Goal: Information Seeking & Learning: Learn about a topic

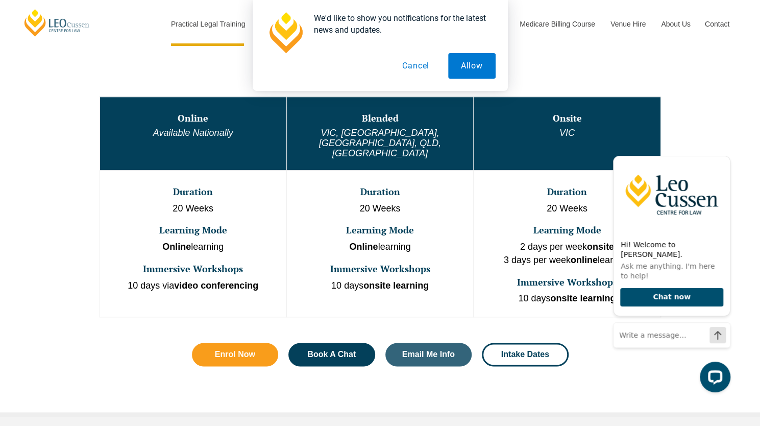
scroll to position [542, 0]
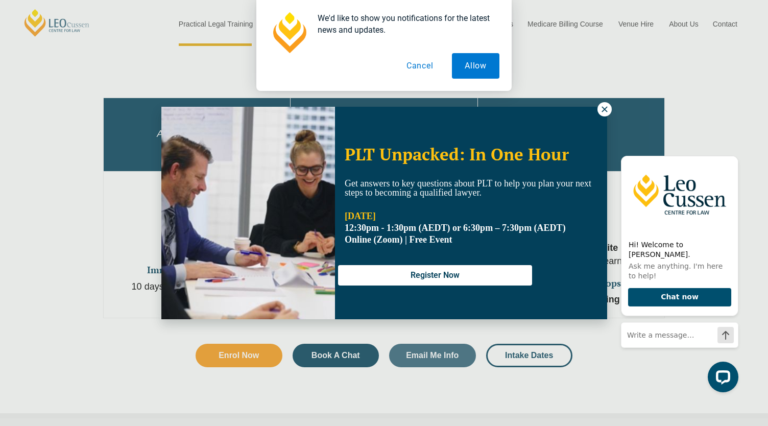
click at [600, 108] on icon at bounding box center [604, 109] width 9 height 9
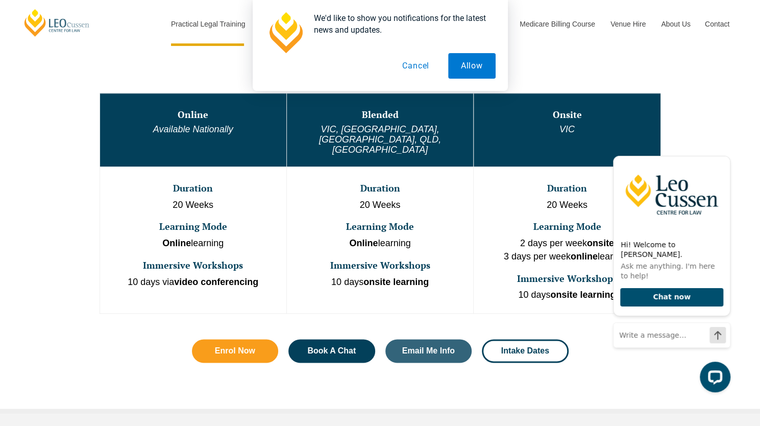
scroll to position [544, 0]
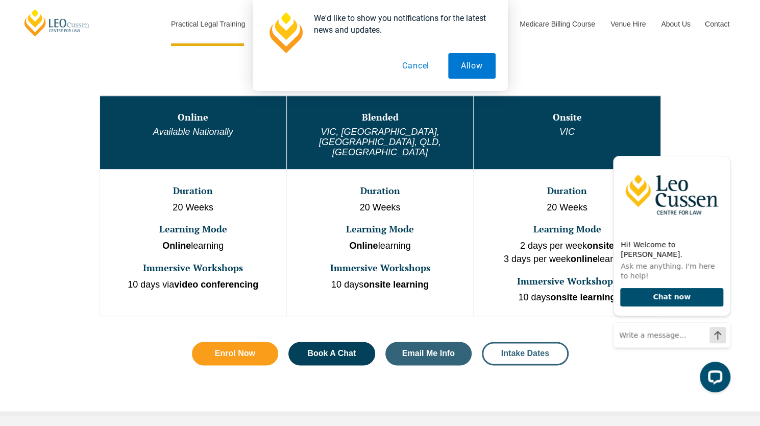
click at [514, 342] on link "Intake Dates" at bounding box center [525, 353] width 87 height 23
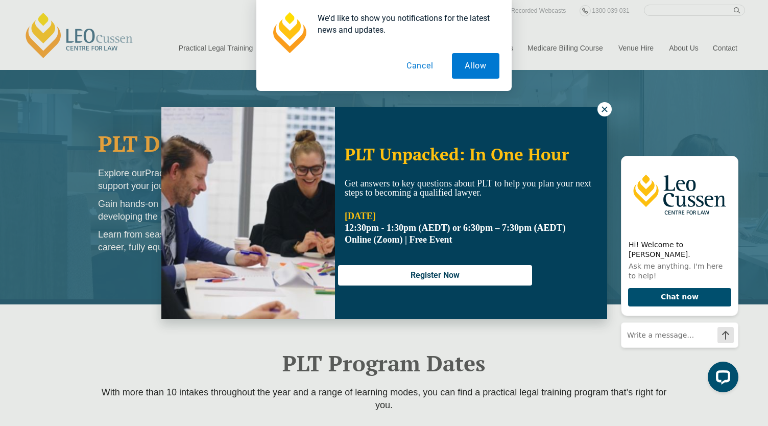
click at [600, 114] on button at bounding box center [604, 109] width 14 height 14
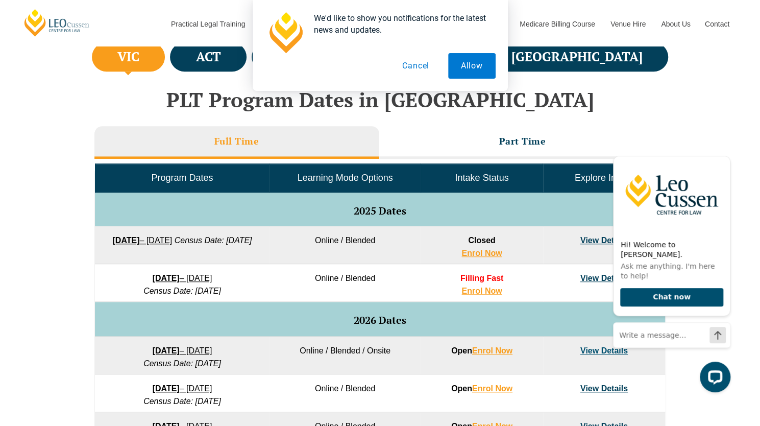
scroll to position [386, 0]
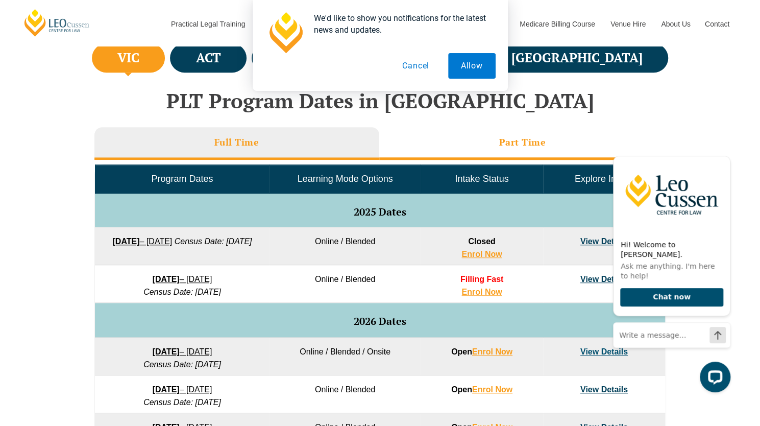
click at [519, 144] on h3 "Part Time" at bounding box center [522, 142] width 47 height 12
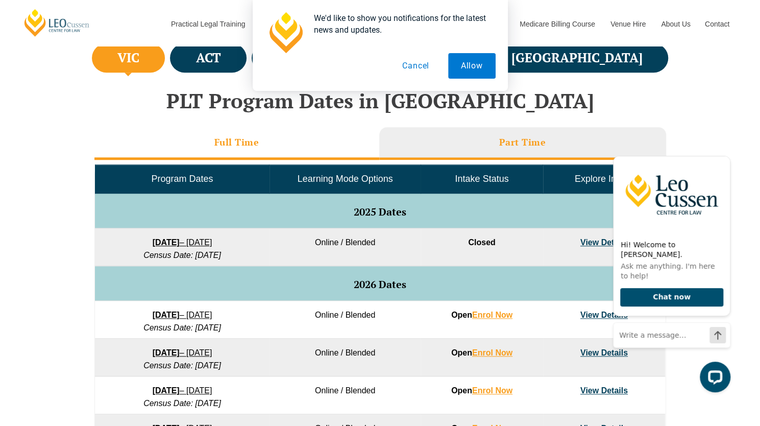
click at [350, 144] on li "Full Time" at bounding box center [236, 143] width 285 height 33
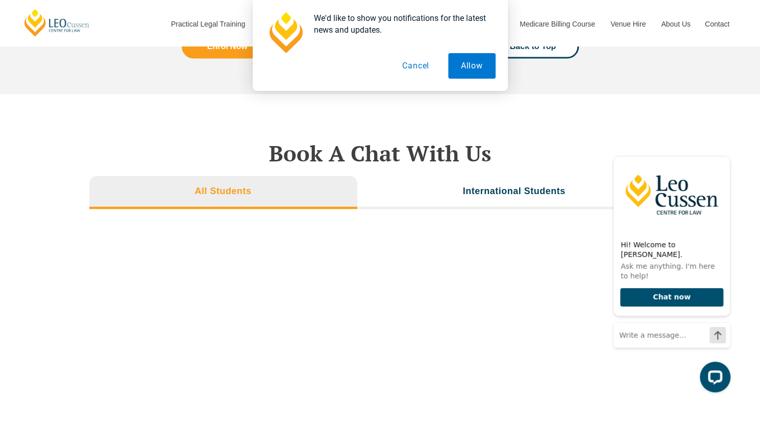
scroll to position [3362, 0]
